Goal: Task Accomplishment & Management: Manage account settings

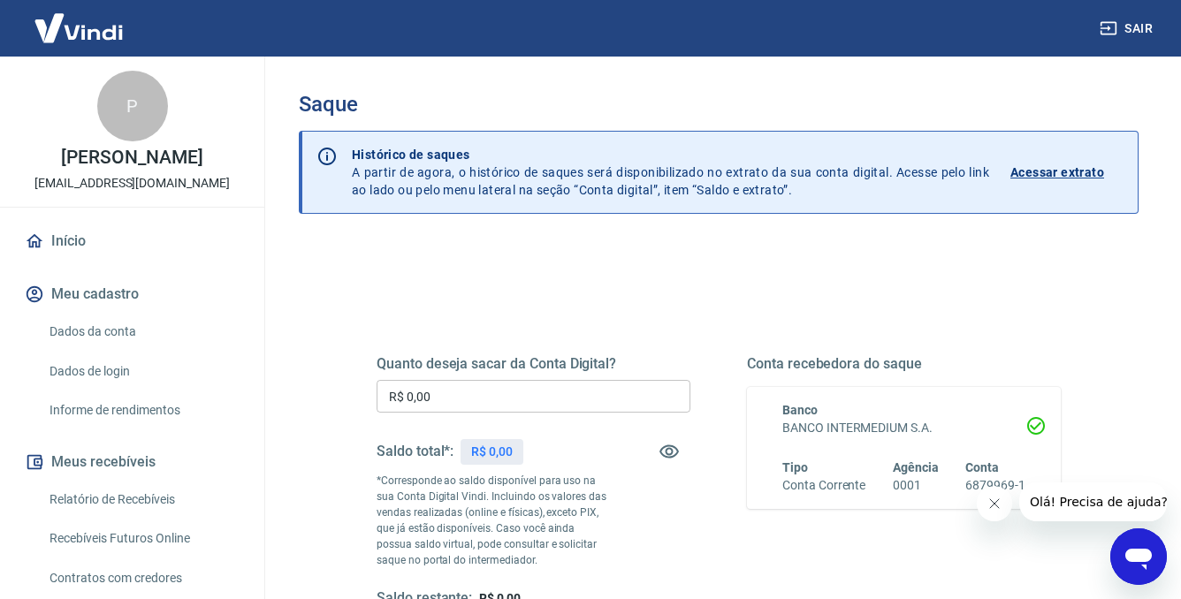
click at [521, 384] on input "R$ 0,00" at bounding box center [534, 396] width 314 height 33
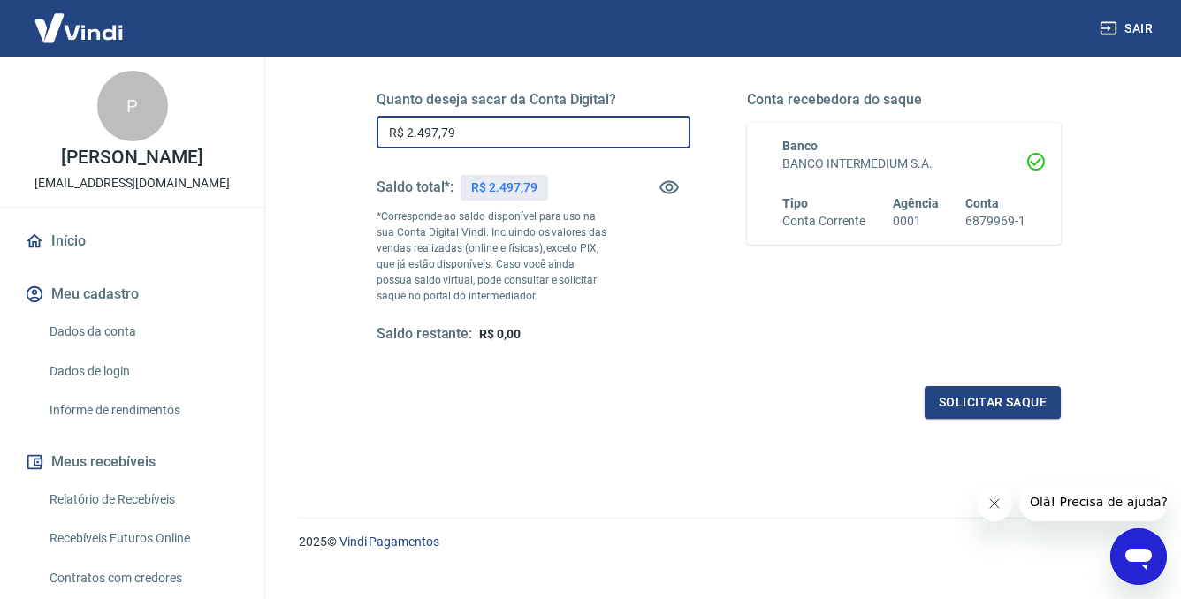
scroll to position [291, 0]
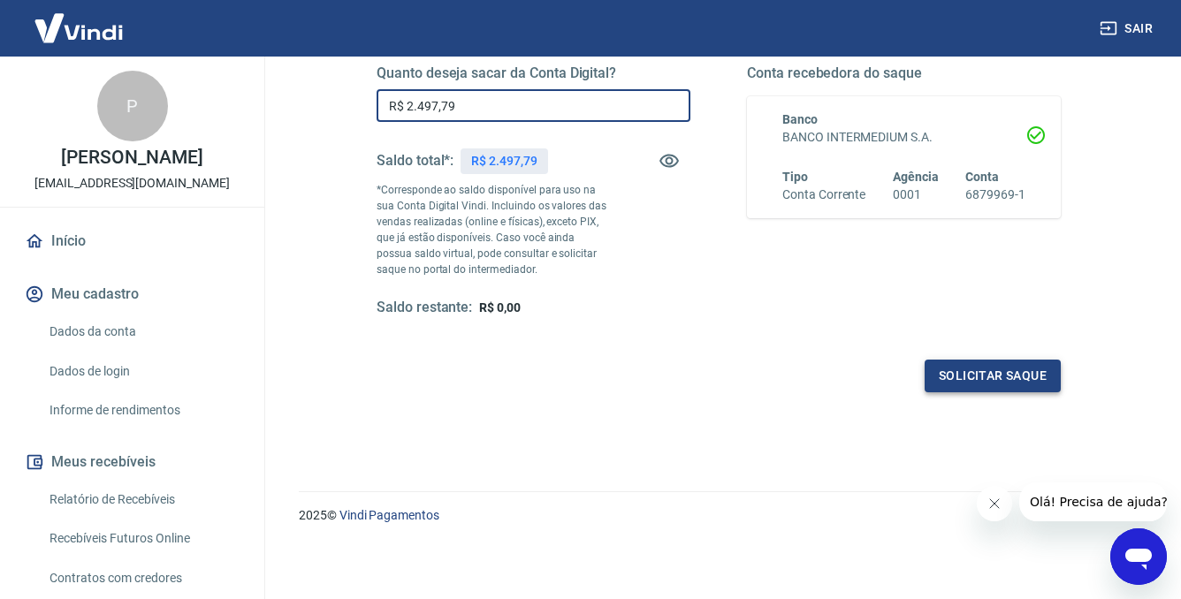
type input "R$ 2.497,79"
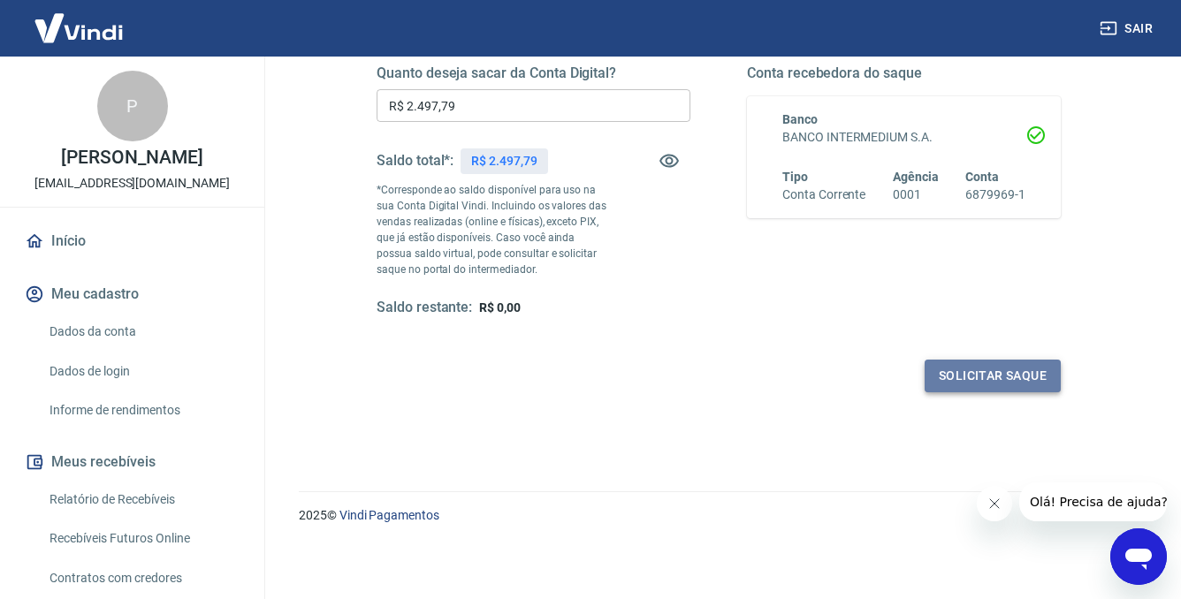
click at [949, 374] on button "Solicitar saque" at bounding box center [993, 376] width 136 height 33
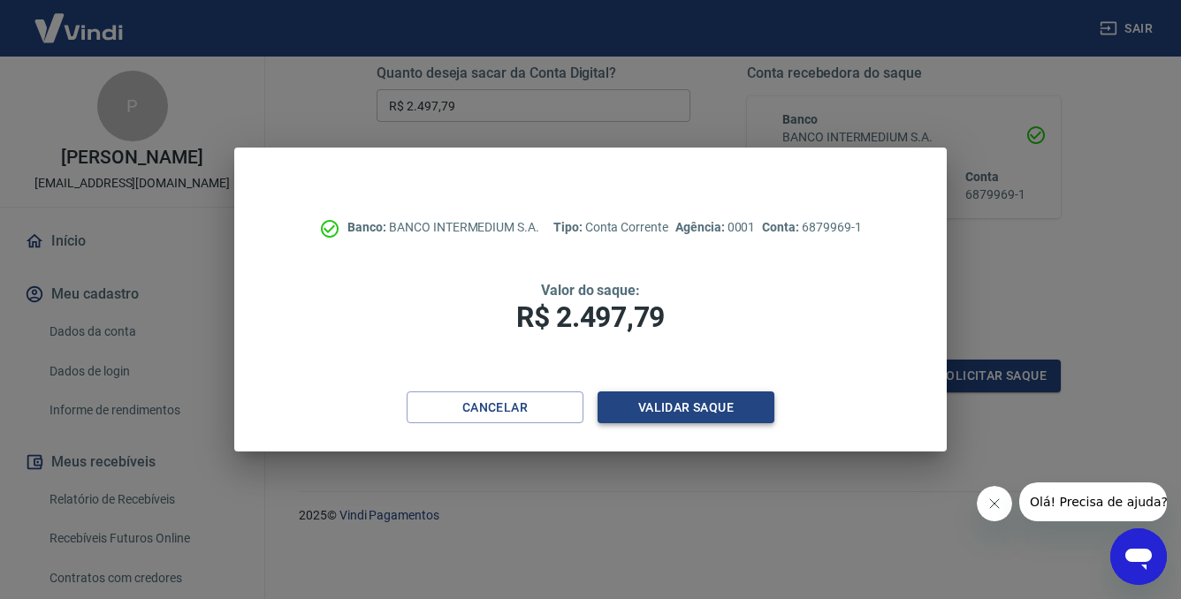
click at [712, 409] on button "Validar saque" at bounding box center [686, 408] width 177 height 33
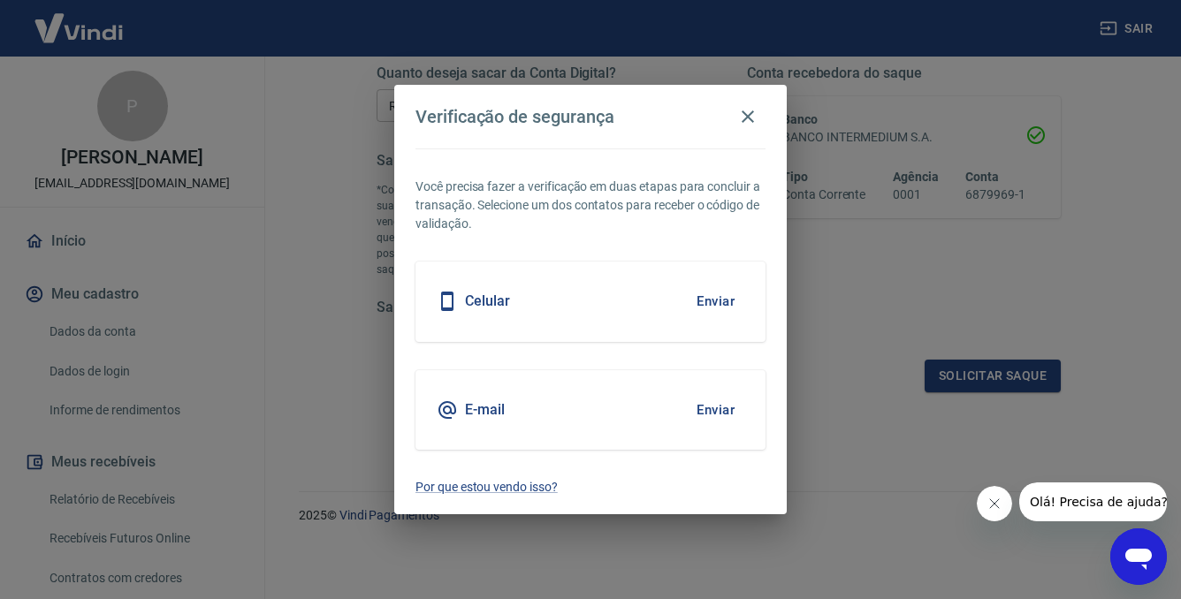
click at [725, 291] on button "Enviar" at bounding box center [715, 301] width 57 height 37
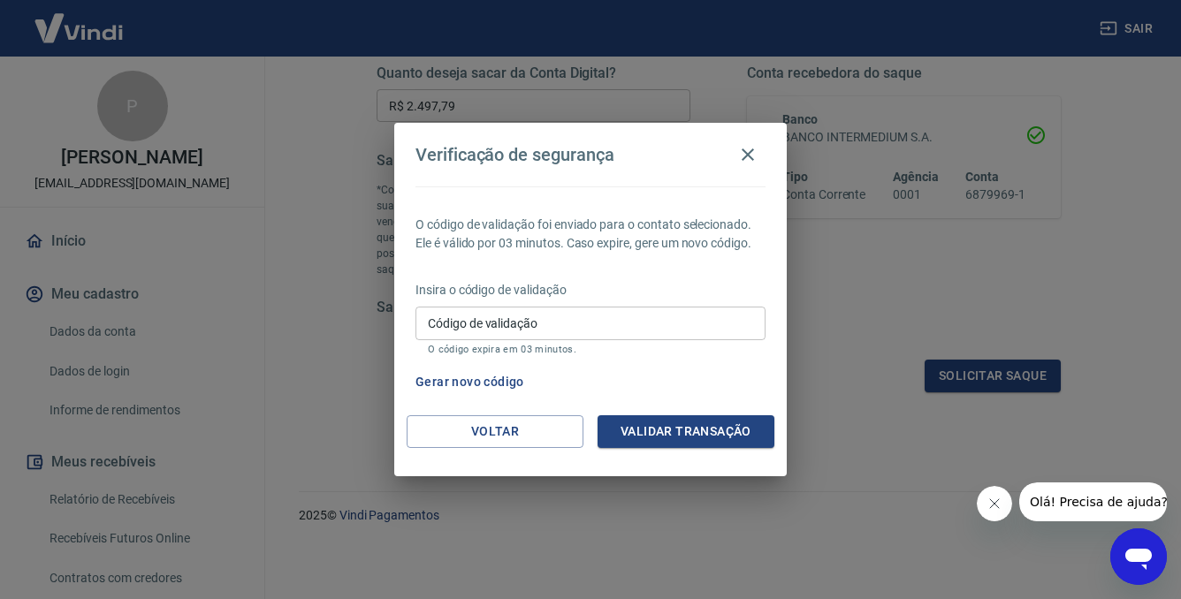
click at [484, 329] on input "Código de validação" at bounding box center [591, 323] width 350 height 33
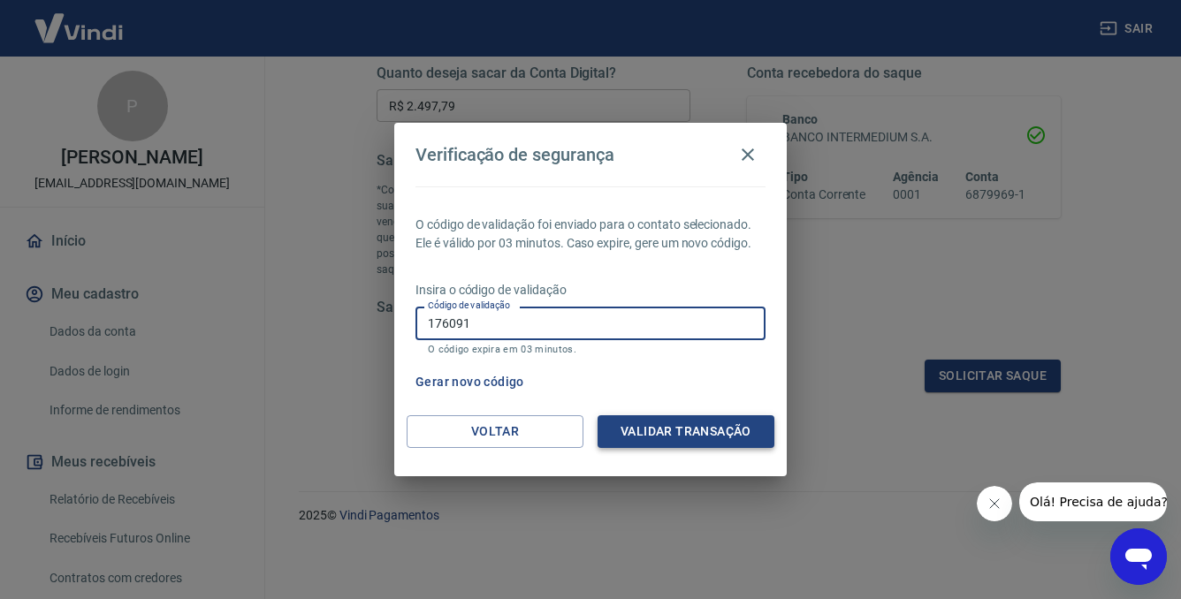
type input "176091"
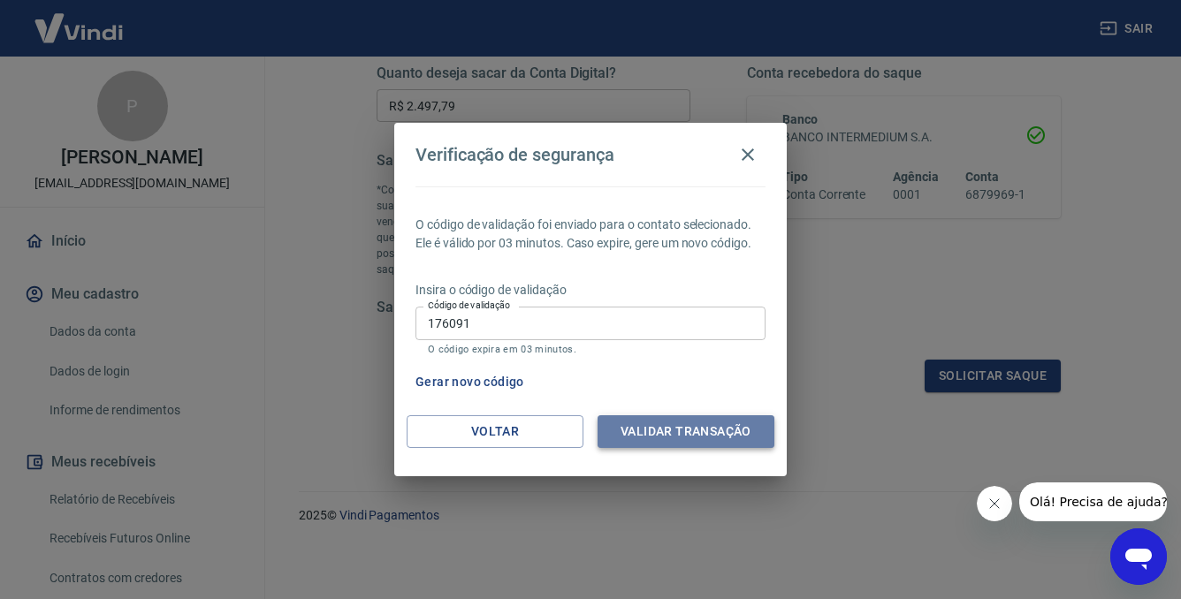
click at [663, 437] on button "Validar transação" at bounding box center [686, 432] width 177 height 33
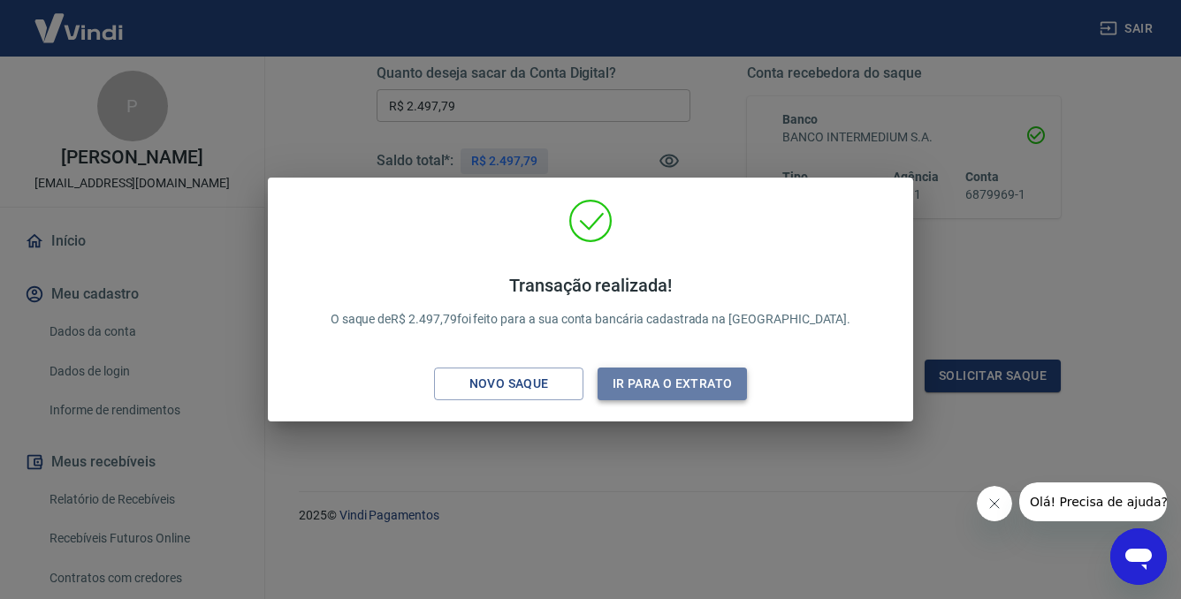
click at [634, 385] on button "Ir para o extrato" at bounding box center [672, 384] width 149 height 33
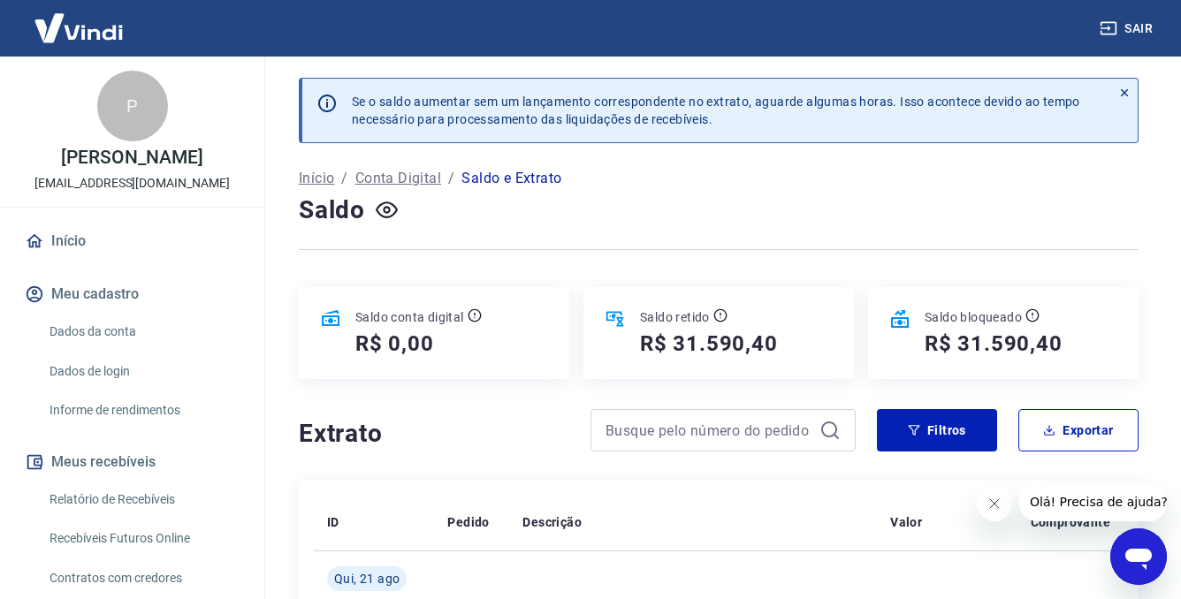
click at [80, 34] on img at bounding box center [78, 28] width 115 height 54
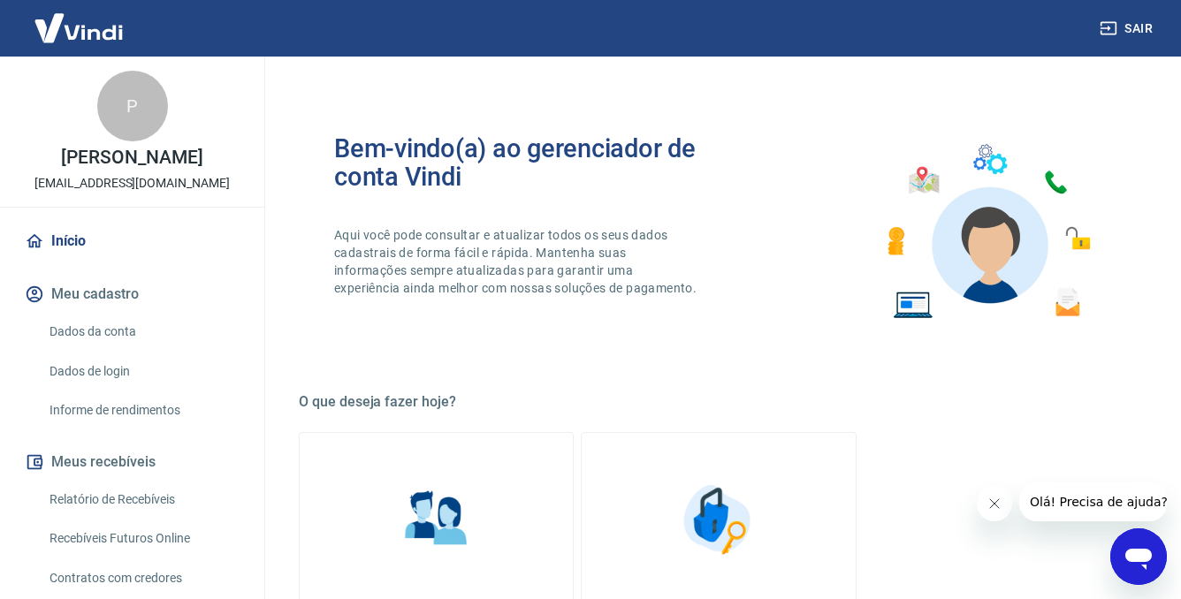
click at [80, 34] on img at bounding box center [78, 28] width 115 height 54
